Goal: Task Accomplishment & Management: Complete application form

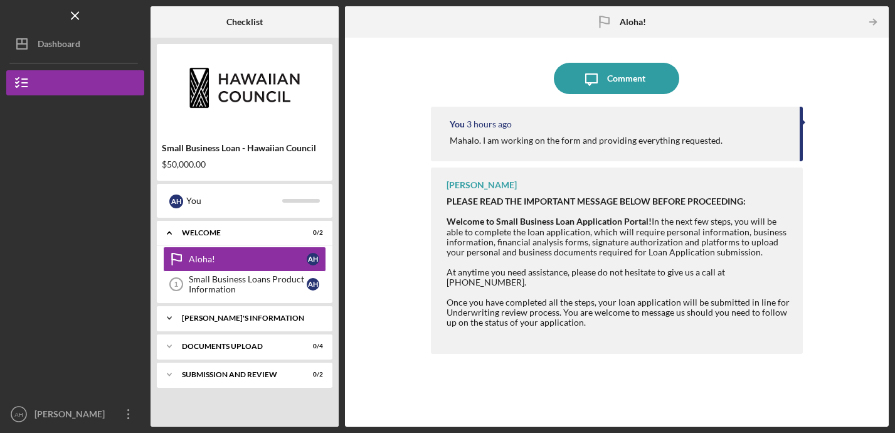
click at [210, 319] on div "[PERSON_NAME]'S INFORMATION" at bounding box center [249, 318] width 135 height 8
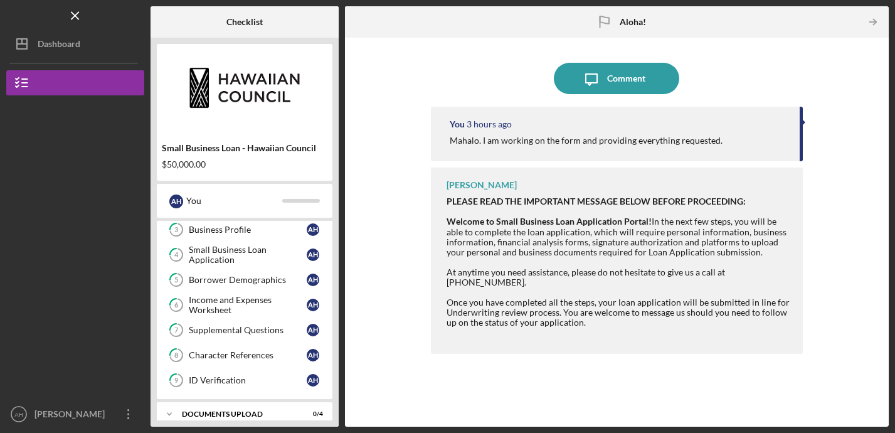
scroll to position [181, 0]
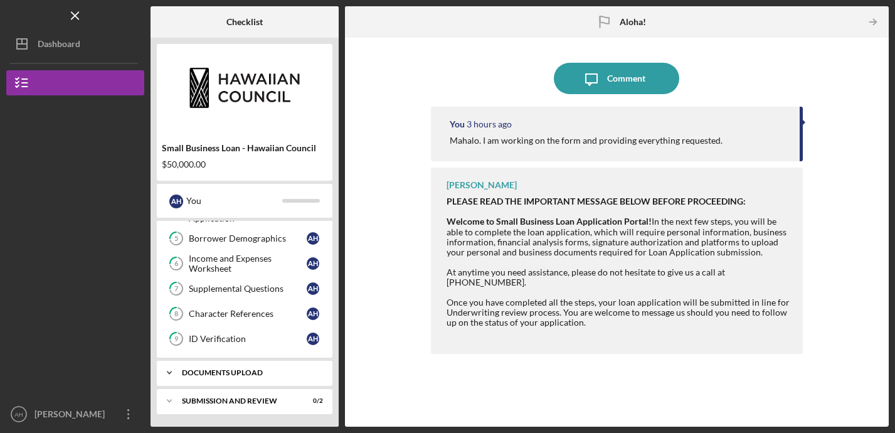
click at [208, 379] on div "Icon/Expander DOCUMENTS UPLOAD 0 / 4" at bounding box center [245, 372] width 176 height 25
click at [243, 398] on div "Business Entity Documents" at bounding box center [248, 399] width 118 height 10
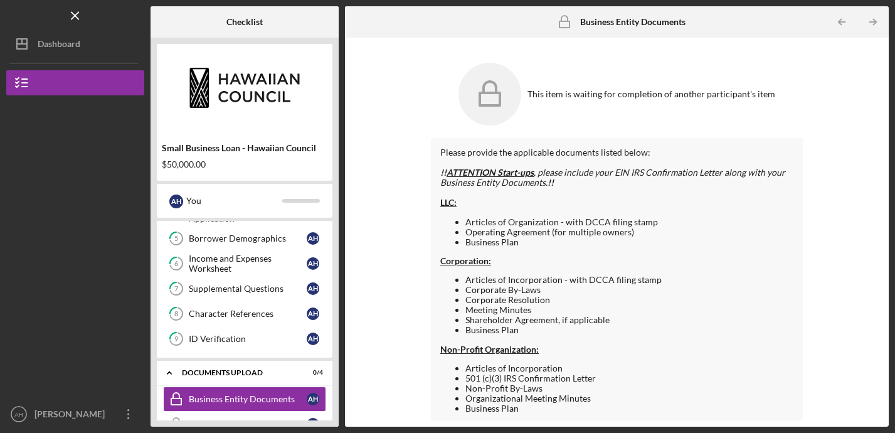
scroll to position [69, 0]
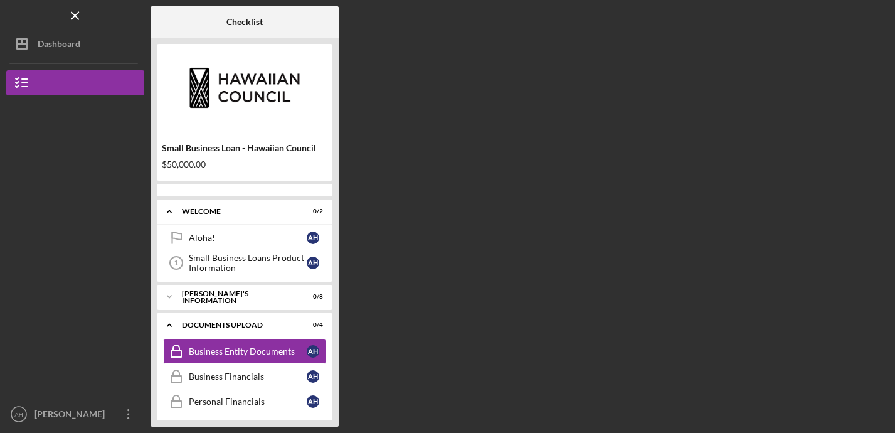
scroll to position [41, 0]
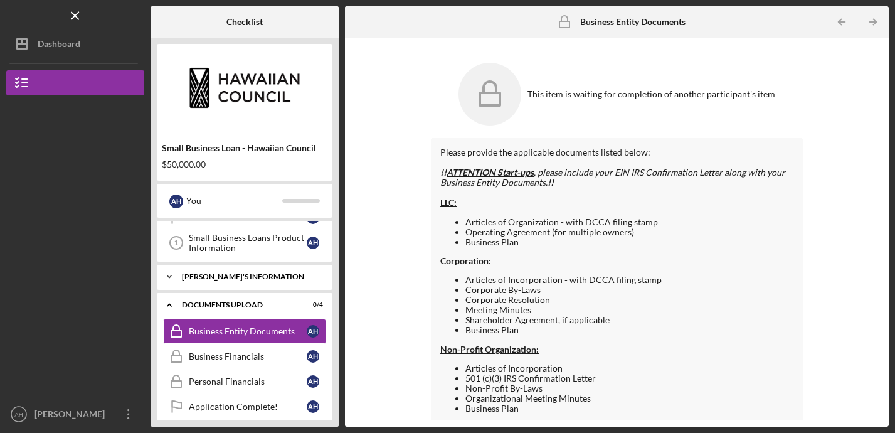
click at [235, 281] on div "Icon/Expander BORROWER'S INFORMATION 0 / 8" at bounding box center [245, 276] width 176 height 25
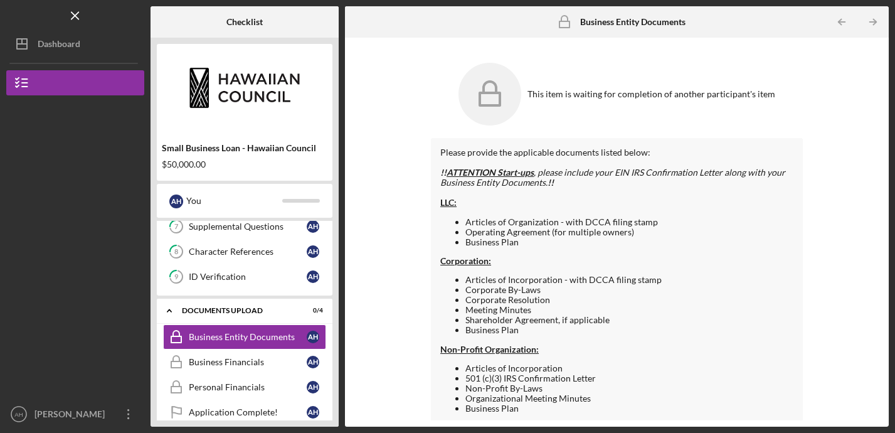
scroll to position [269, 0]
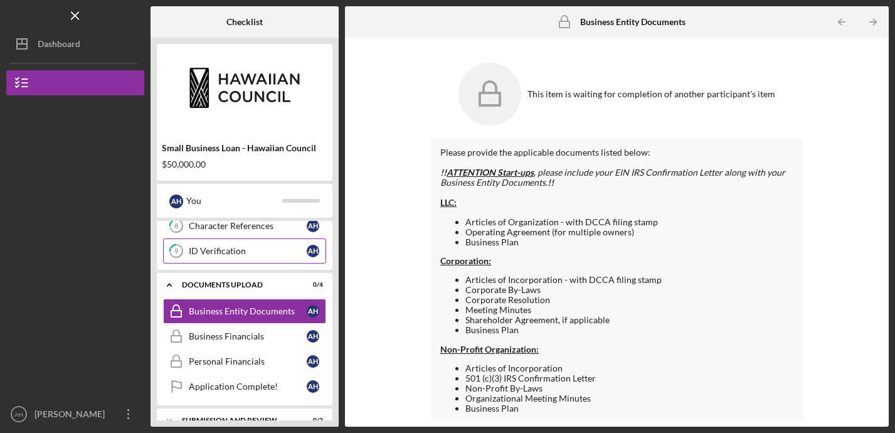
click at [243, 251] on div "ID Verification" at bounding box center [248, 251] width 118 height 10
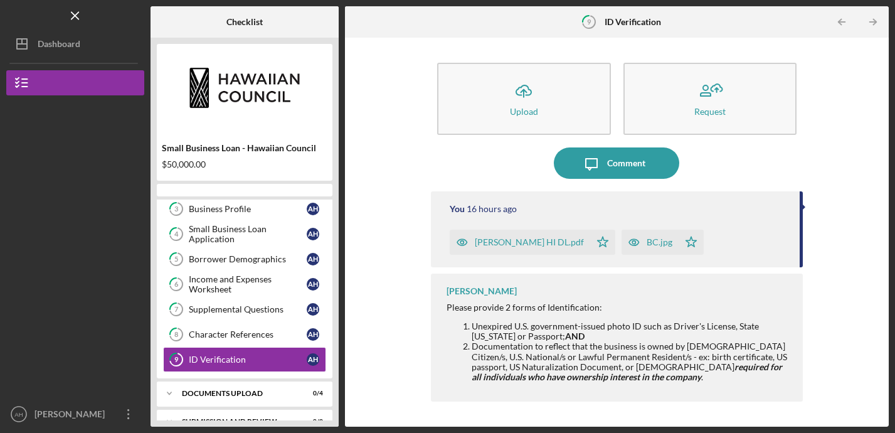
scroll to position [160, 0]
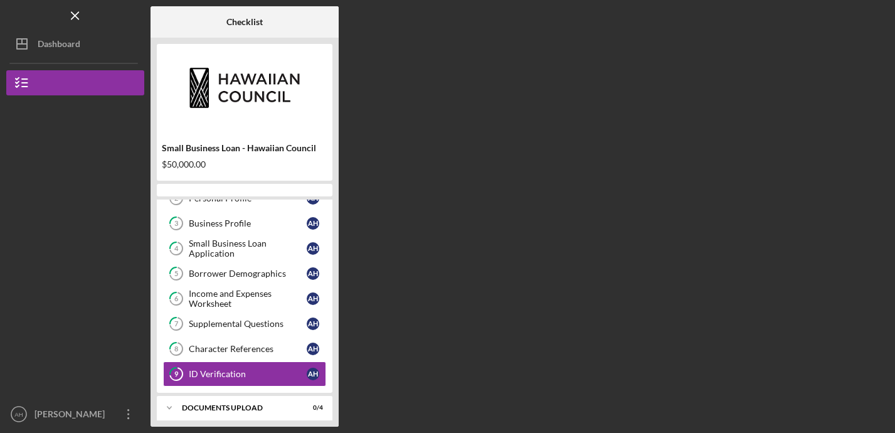
scroll to position [160, 0]
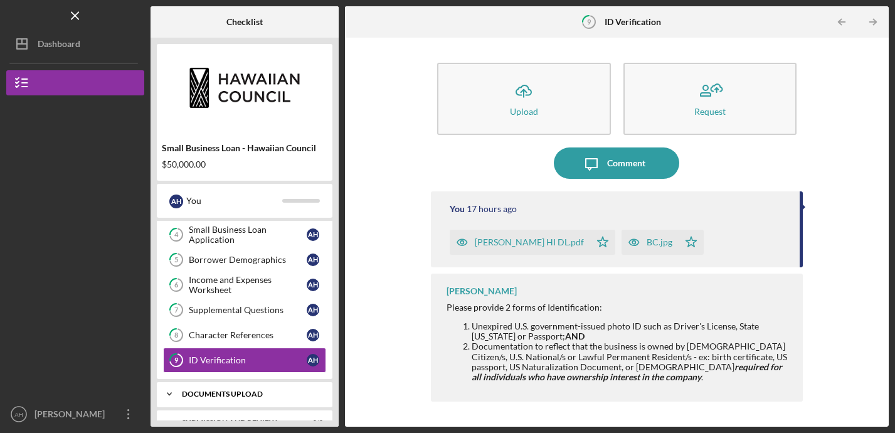
click at [233, 395] on div "DOCUMENTS UPLOAD" at bounding box center [249, 394] width 135 height 8
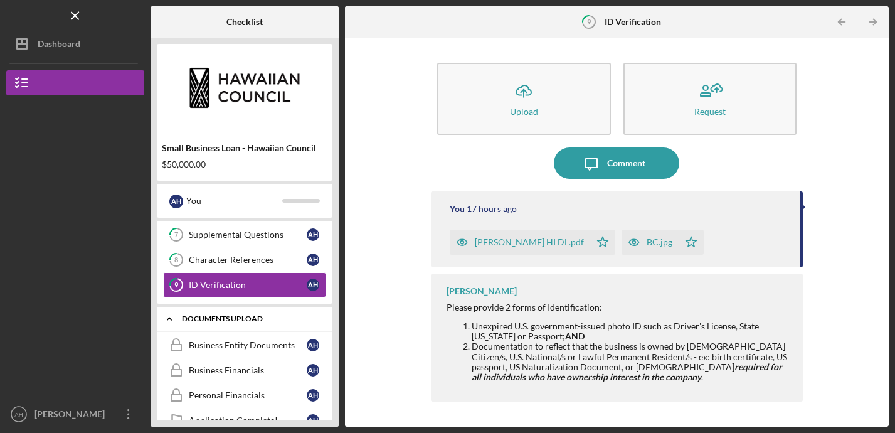
scroll to position [238, 0]
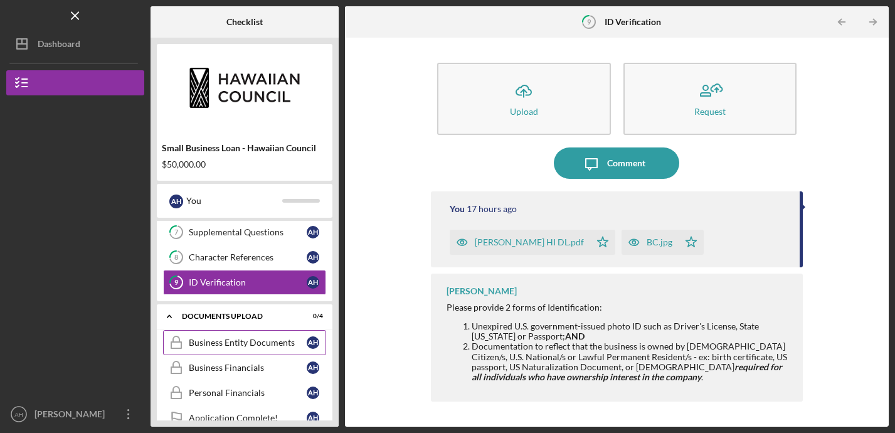
click at [236, 339] on div "Business Entity Documents" at bounding box center [248, 342] width 118 height 10
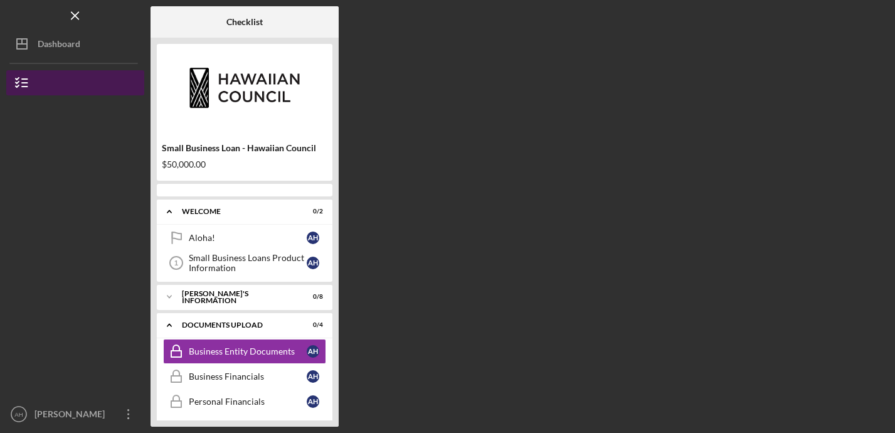
scroll to position [41, 0]
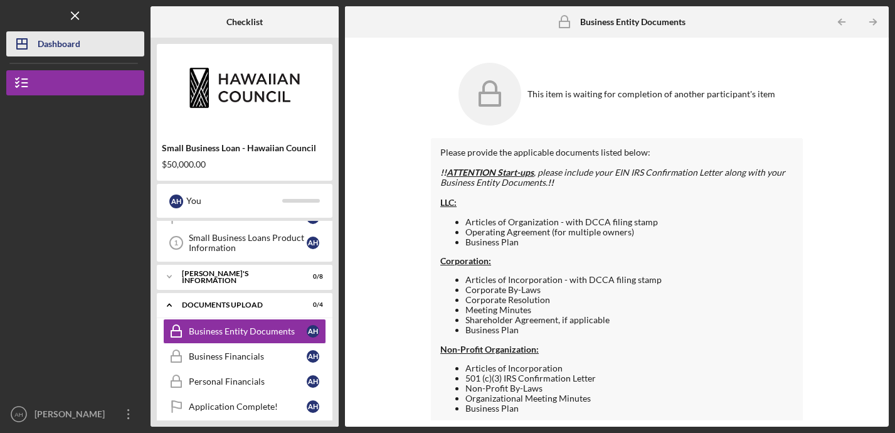
click at [76, 46] on div "Dashboard" at bounding box center [59, 45] width 43 height 28
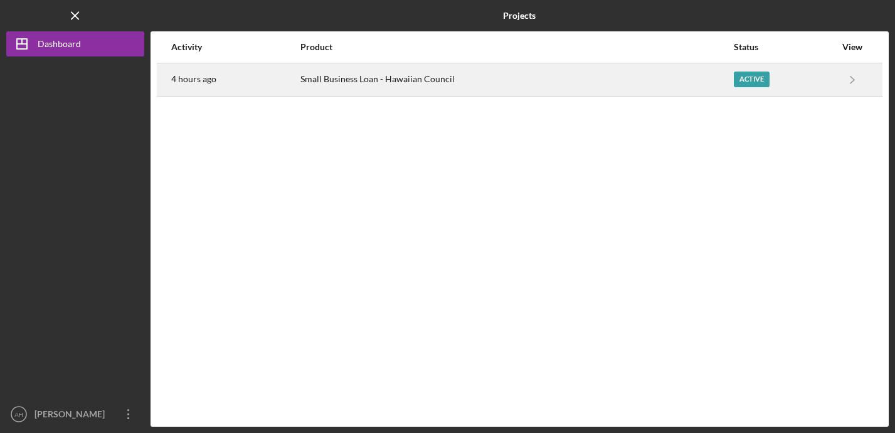
click at [389, 81] on div "Small Business Loan - Hawaiian Council" at bounding box center [516, 79] width 432 height 31
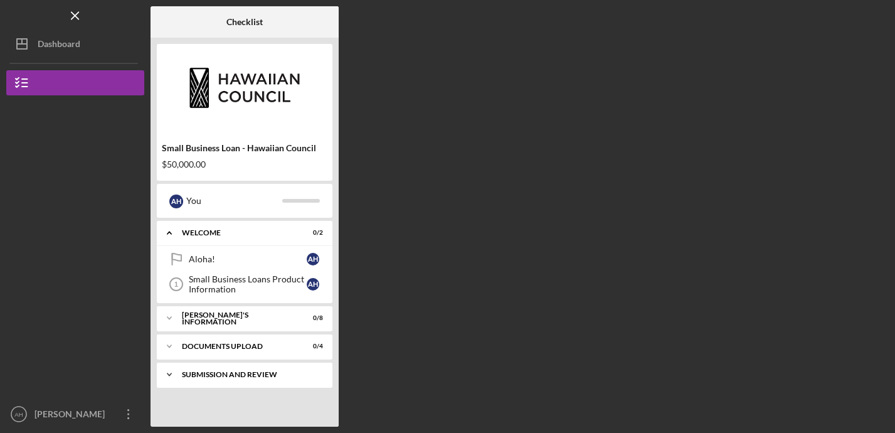
click at [239, 376] on div "SUBMISSION AND REVIEW" at bounding box center [249, 375] width 135 height 8
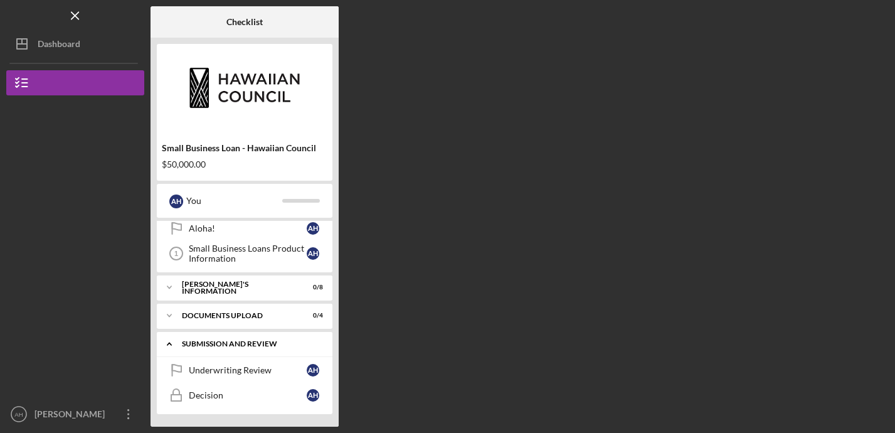
click at [239, 376] on link "Underwriting Review Underwriting Review A H" at bounding box center [244, 369] width 163 height 25
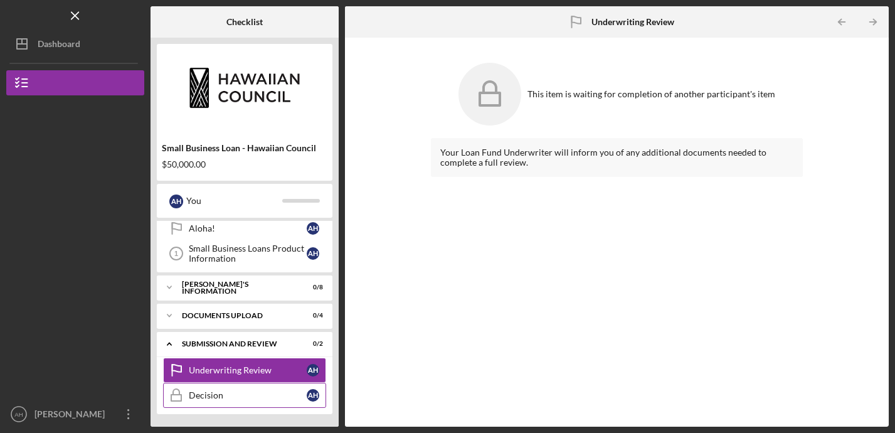
click at [198, 394] on div "Decision" at bounding box center [248, 395] width 118 height 10
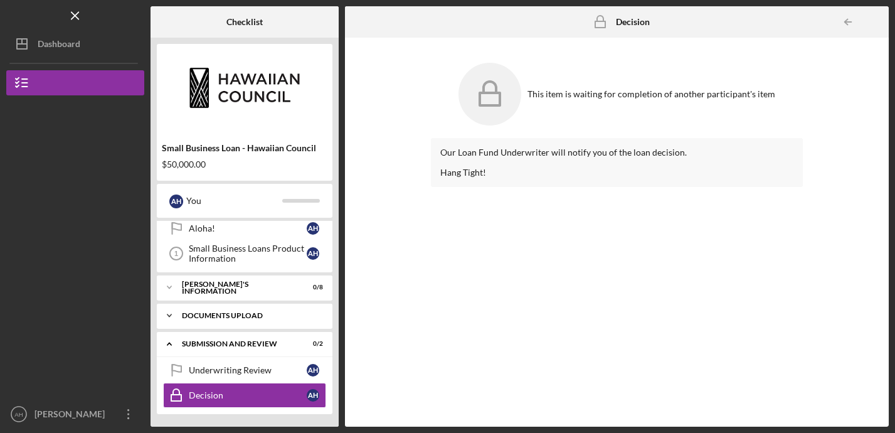
click at [229, 314] on div "DOCUMENTS UPLOAD" at bounding box center [249, 316] width 135 height 8
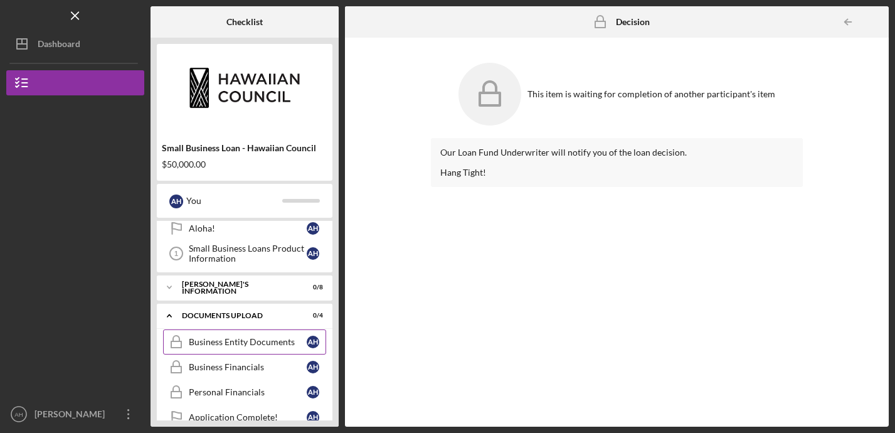
click at [222, 342] on div "Business Entity Documents" at bounding box center [248, 342] width 118 height 10
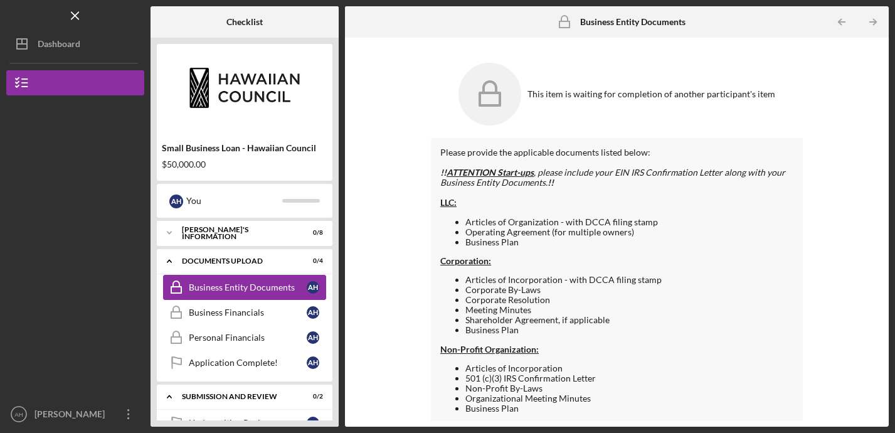
scroll to position [86, 0]
click at [233, 312] on div "Business Financials" at bounding box center [248, 312] width 118 height 10
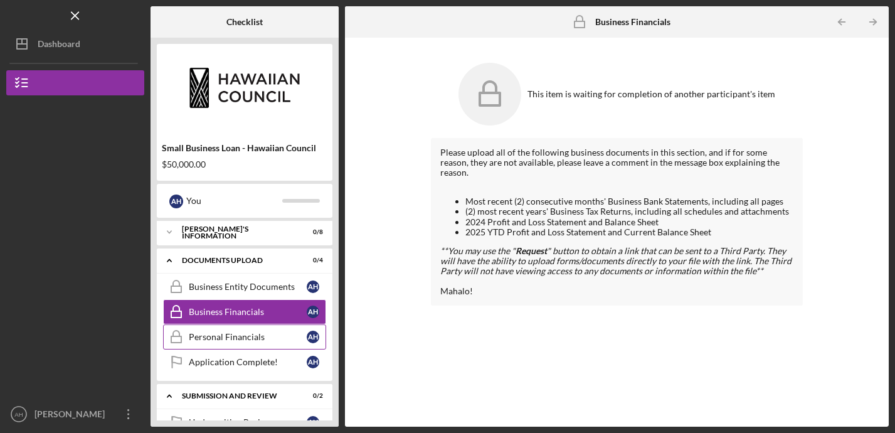
click at [231, 328] on link "Personal Financials Personal Financials A H" at bounding box center [244, 336] width 163 height 25
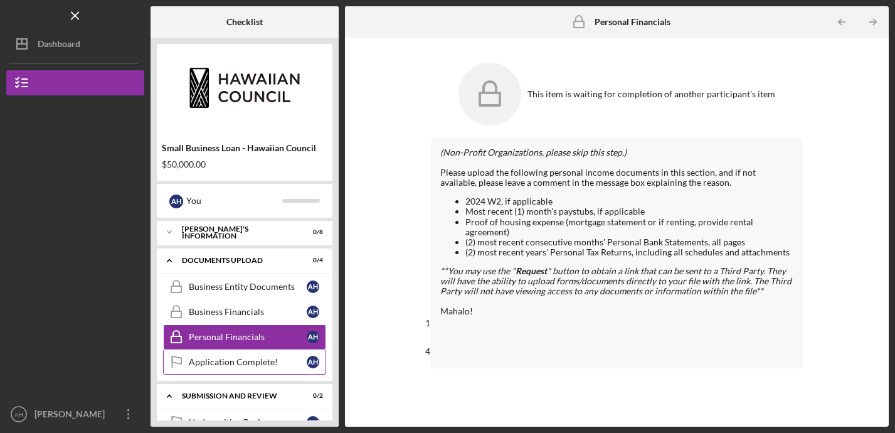
click at [226, 369] on link "Application Complete! Application Complete! A H" at bounding box center [244, 361] width 163 height 25
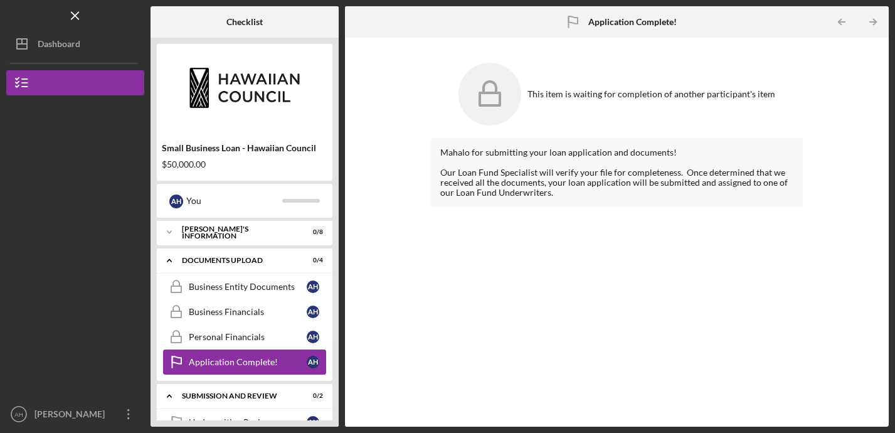
click at [228, 362] on div "Application Complete!" at bounding box center [248, 362] width 118 height 10
click at [238, 341] on div "Personal Financials" at bounding box center [248, 337] width 118 height 10
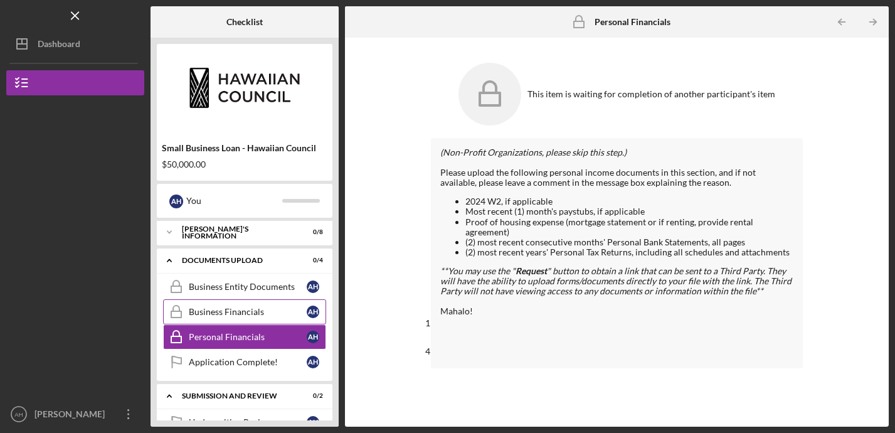
click at [239, 319] on link "Business Financials Business Financials A H" at bounding box center [244, 311] width 163 height 25
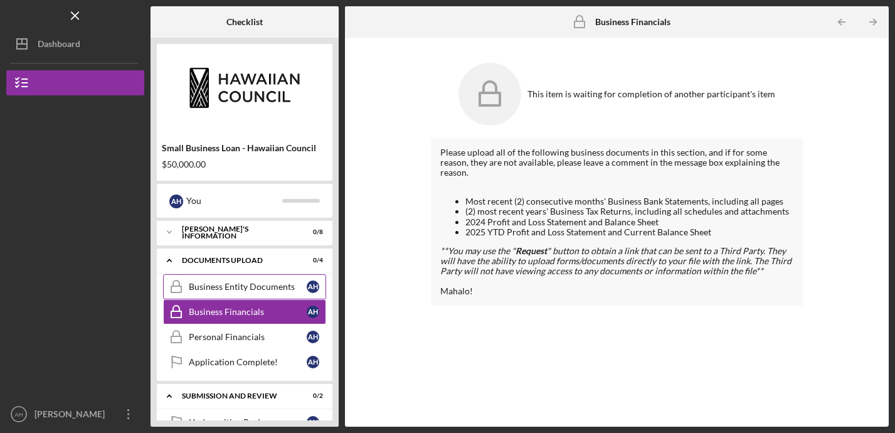
click at [245, 294] on link "Business Entity Documents Business Entity Documents A H" at bounding box center [244, 286] width 163 height 25
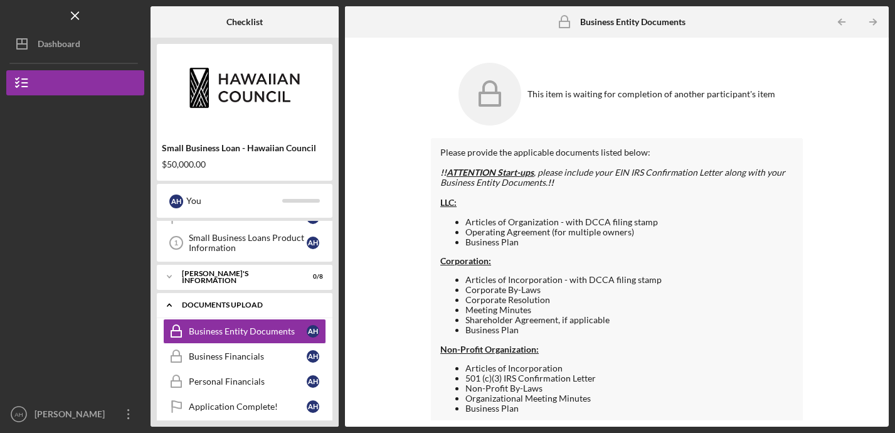
scroll to position [81, 0]
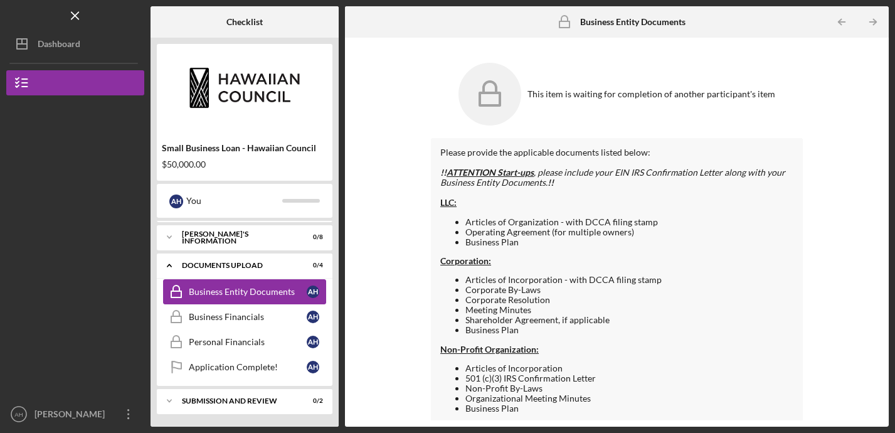
click at [238, 290] on div "Business Entity Documents" at bounding box center [248, 292] width 118 height 10
click at [224, 234] on div "[PERSON_NAME]'S INFORMATION" at bounding box center [249, 237] width 135 height 8
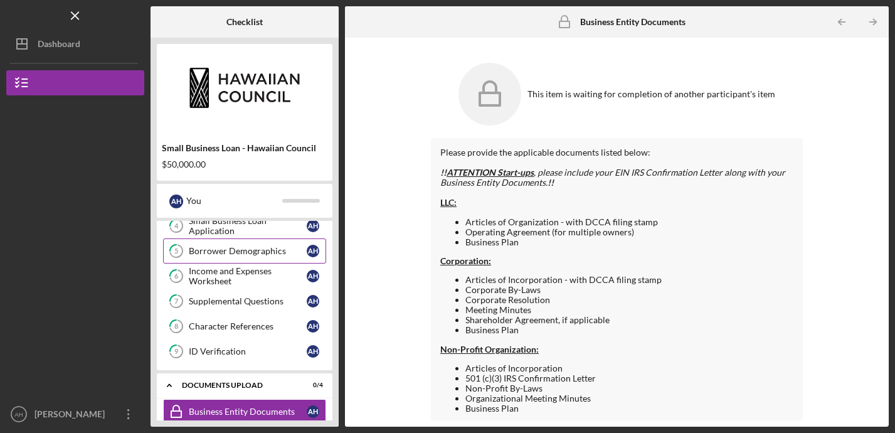
scroll to position [182, 0]
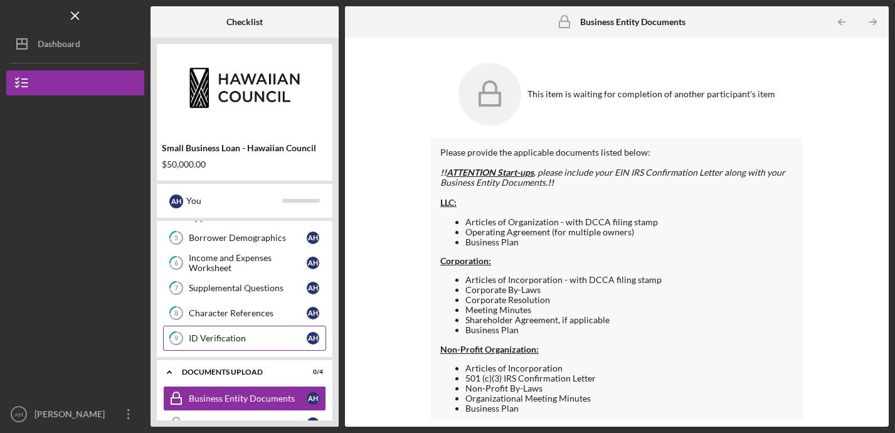
click at [234, 344] on link "9 ID Verification A H" at bounding box center [244, 337] width 163 height 25
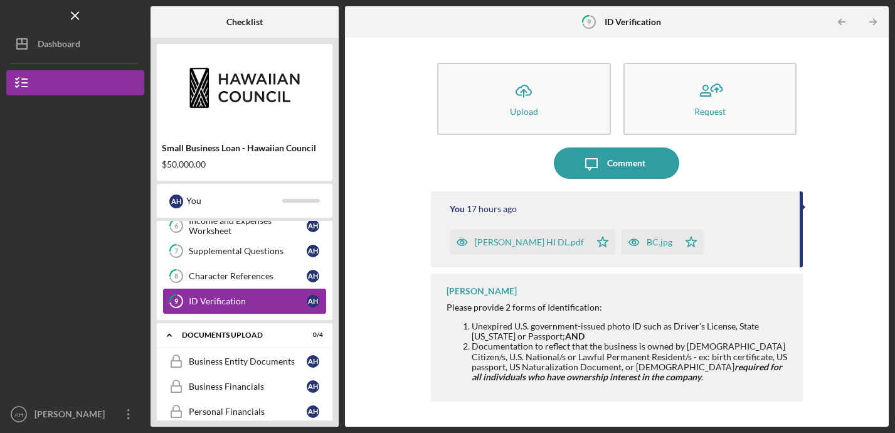
scroll to position [221, 0]
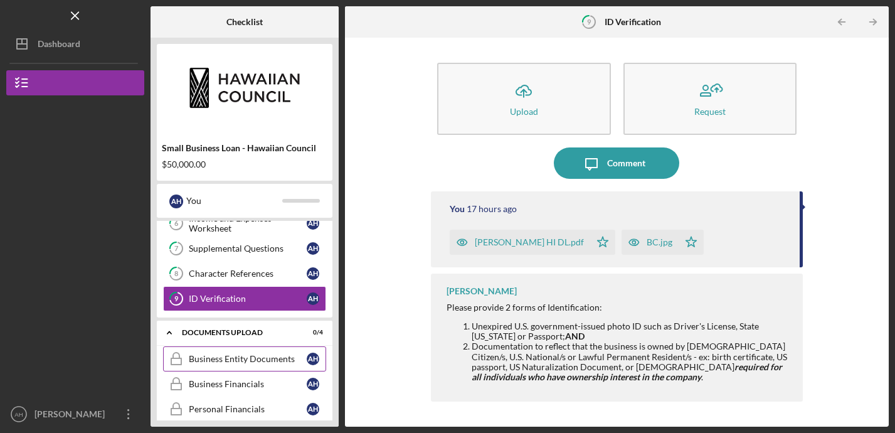
click at [232, 361] on div "Business Entity Documents" at bounding box center [248, 359] width 118 height 10
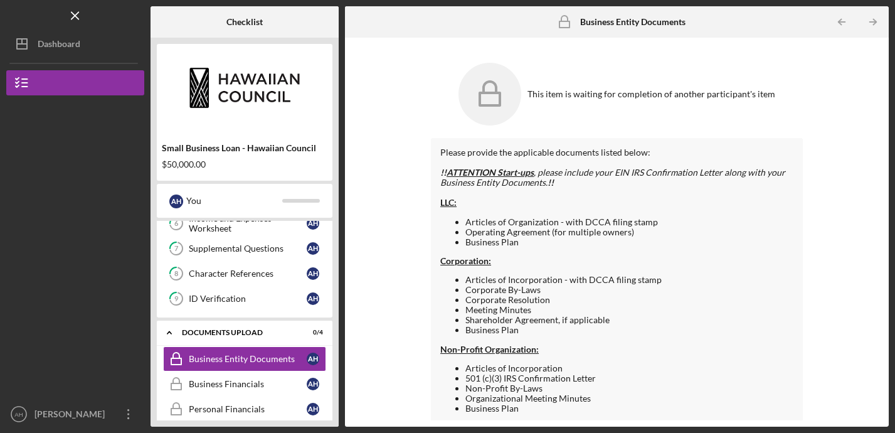
click at [495, 98] on icon at bounding box center [489, 94] width 63 height 63
